Goal: Information Seeking & Learning: Find specific page/section

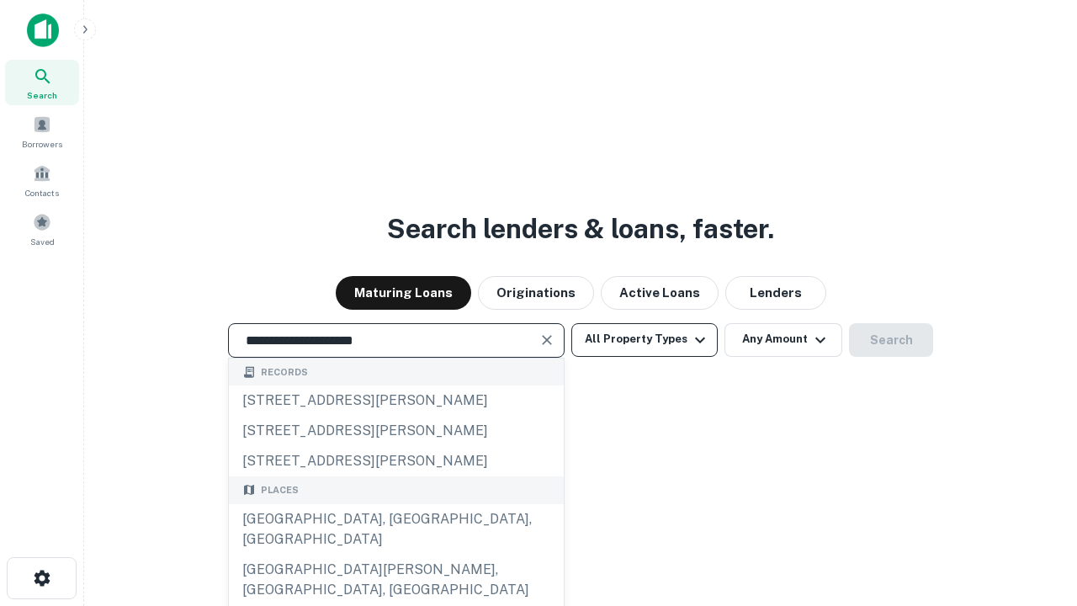
click at [395, 554] on div "[GEOGRAPHIC_DATA], [GEOGRAPHIC_DATA], [GEOGRAPHIC_DATA]" at bounding box center [396, 529] width 335 height 50
click at [645, 339] on button "All Property Types" at bounding box center [644, 340] width 146 height 34
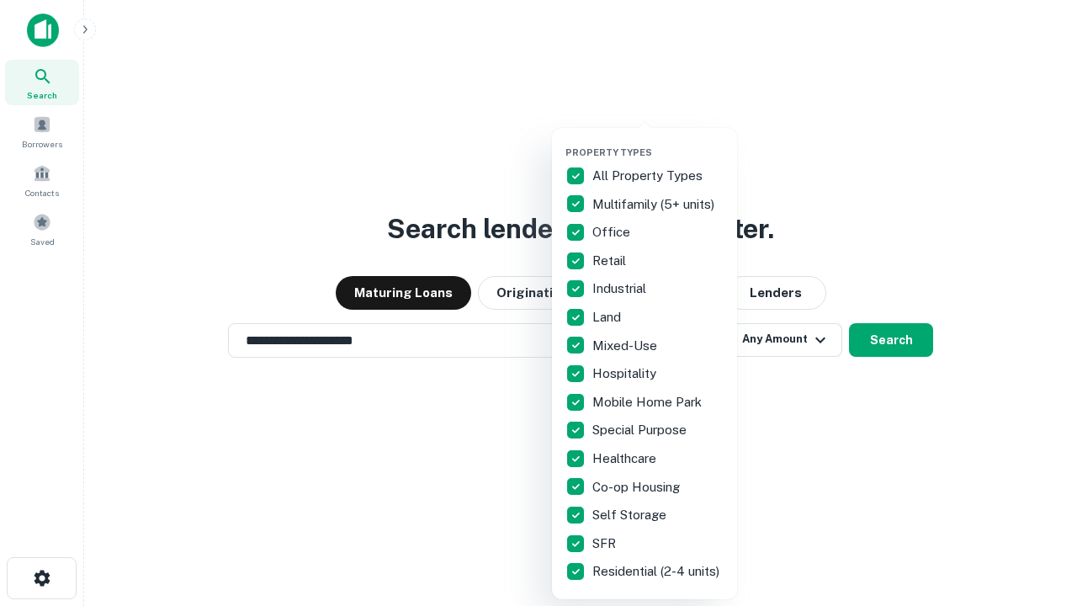
type input "**********"
click at [658, 141] on button "button" at bounding box center [657, 141] width 185 height 1
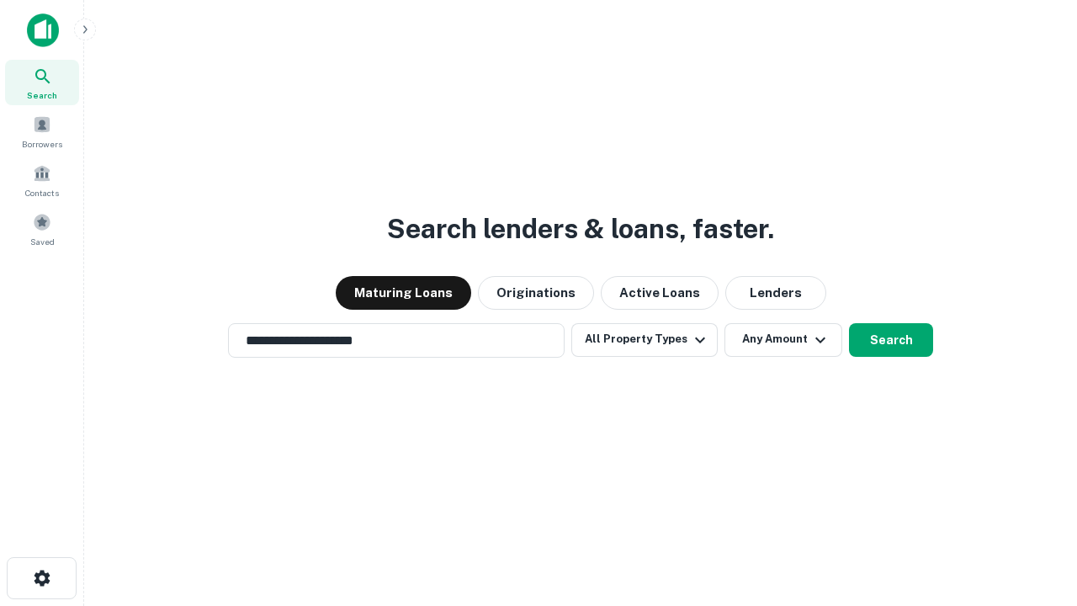
scroll to position [26, 0]
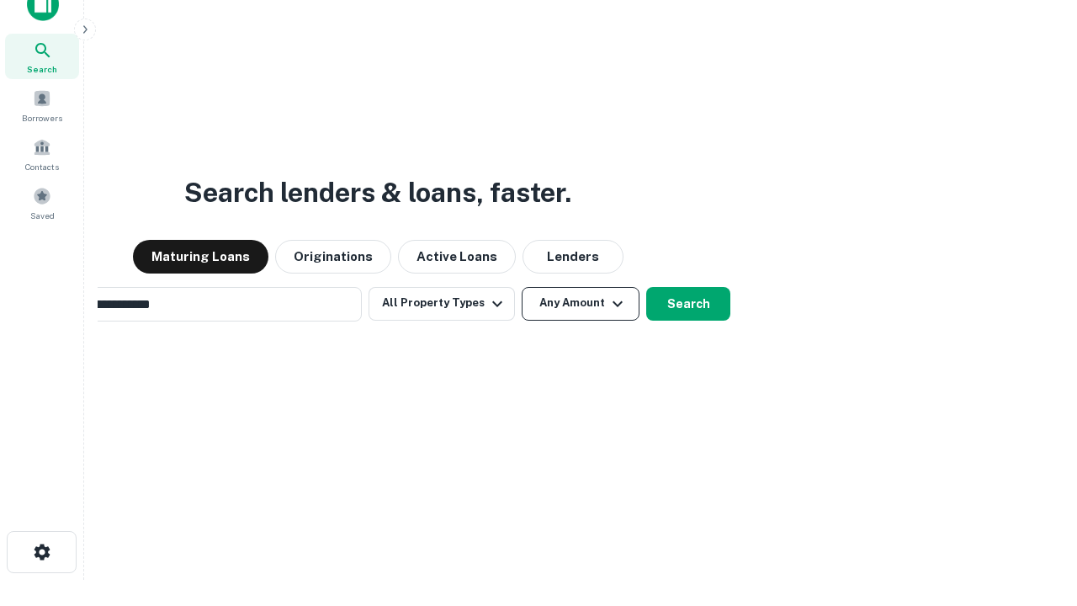
click at [522, 287] on button "Any Amount" at bounding box center [581, 304] width 118 height 34
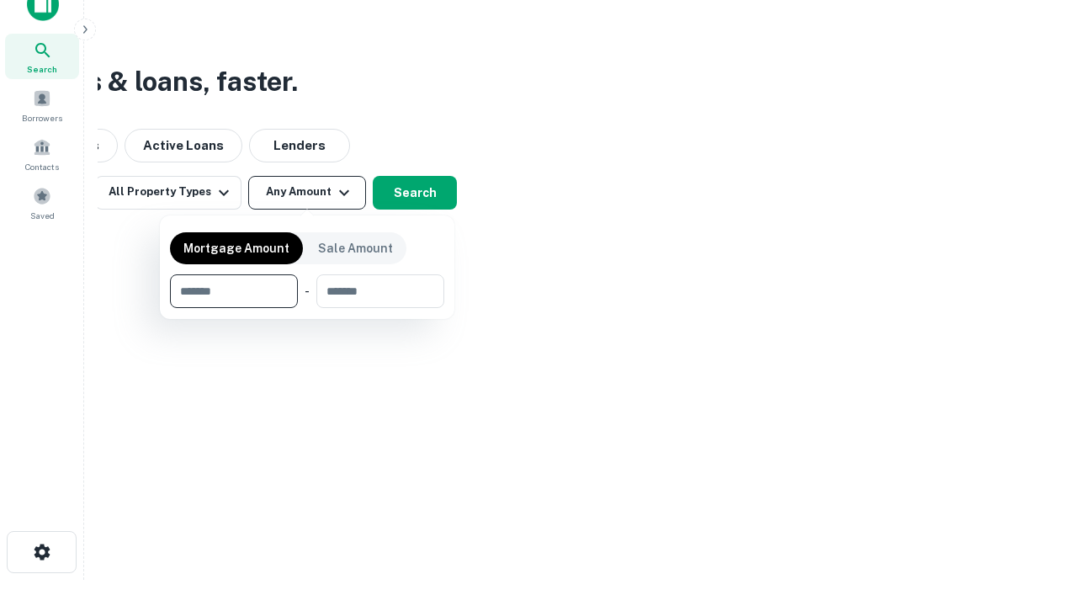
scroll to position [27, 0]
type input "*******"
click at [307, 308] on button "button" at bounding box center [307, 308] width 274 height 1
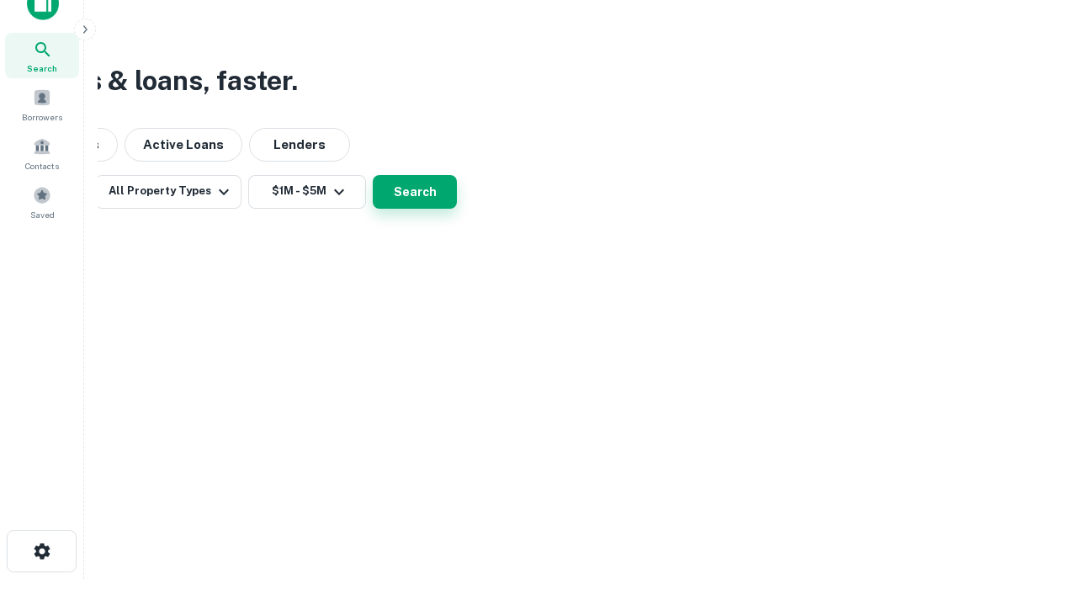
click at [457, 209] on button "Search" at bounding box center [415, 192] width 84 height 34
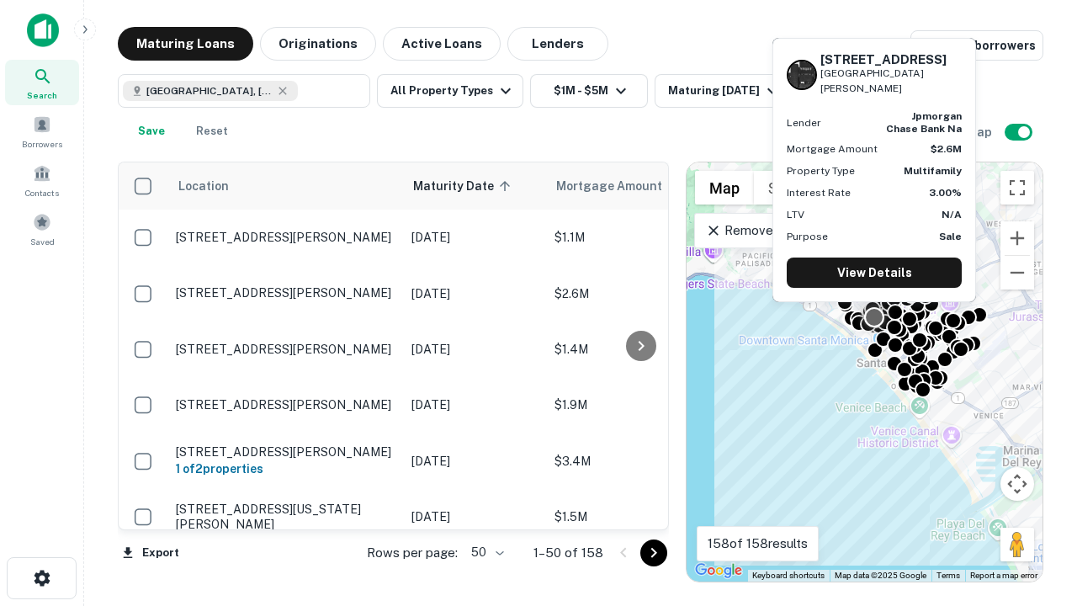
click at [485, 552] on body "Search Borrowers Contacts Saved Maturing Loans Originations Active Loans Lender…" at bounding box center [538, 303] width 1077 height 606
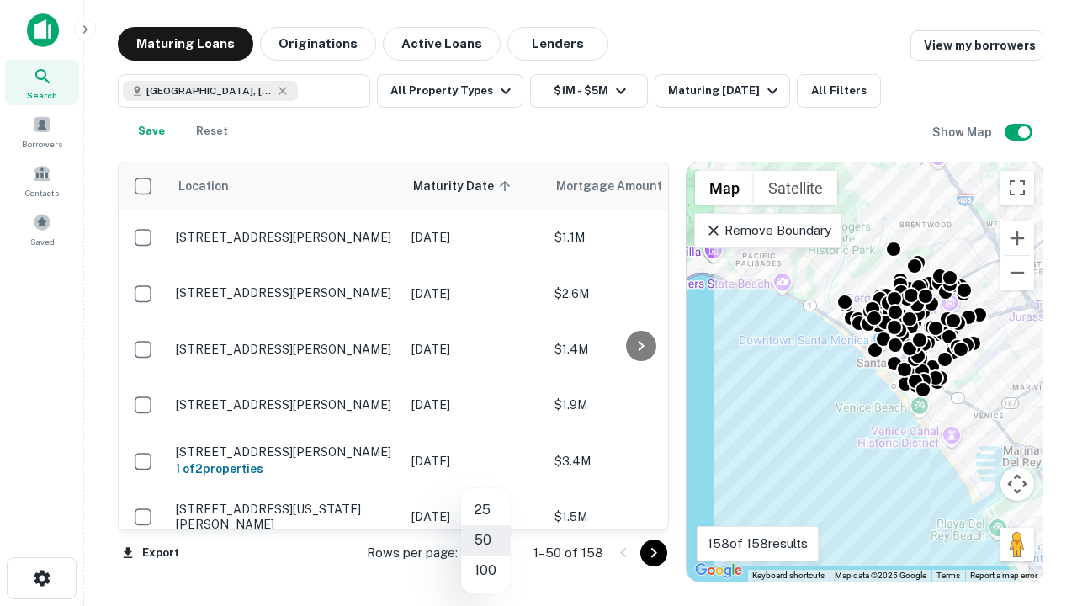
click at [485, 510] on li "25" at bounding box center [485, 510] width 49 height 30
